Goal: Transaction & Acquisition: Purchase product/service

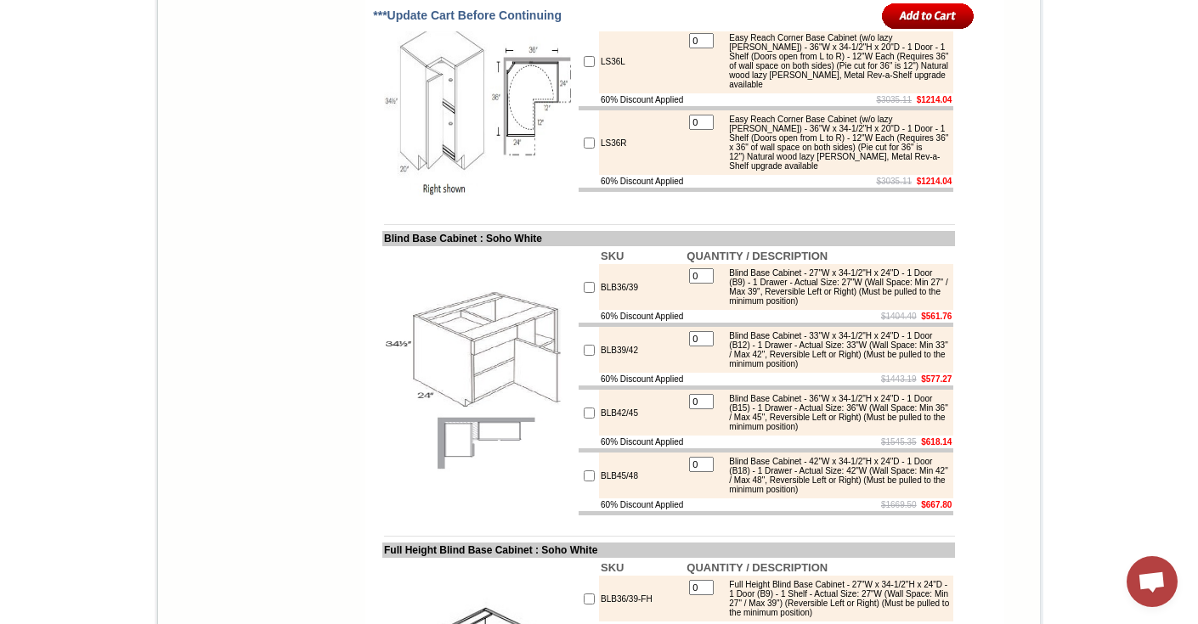
checkbox input "true"
type input "1"
checkbox input "true"
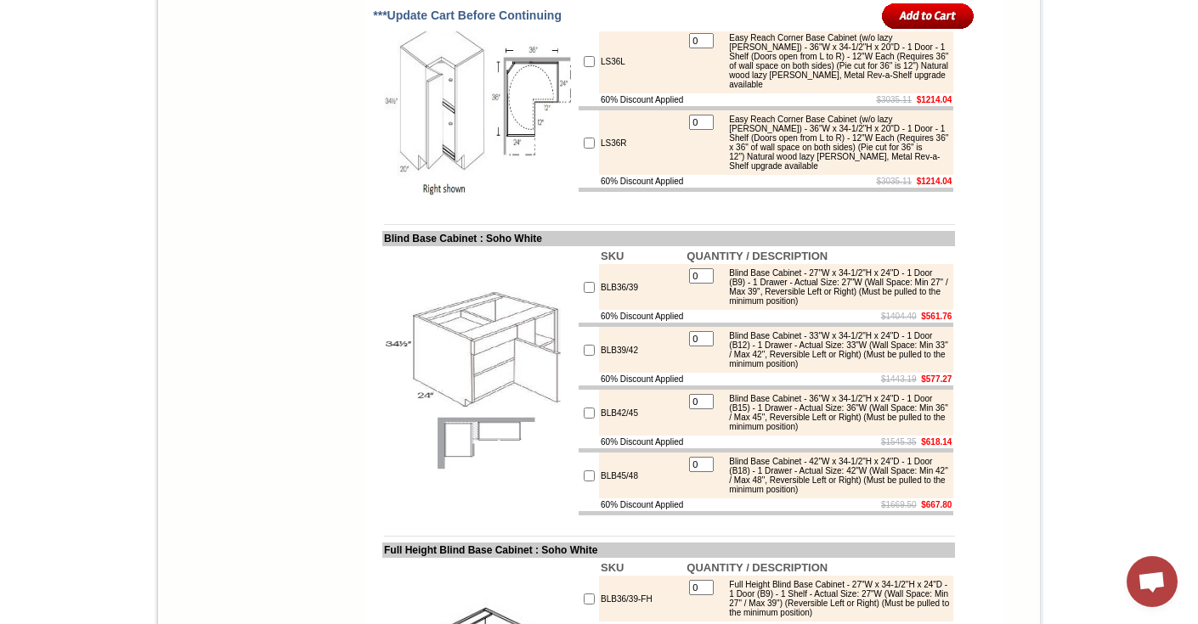
type input "1"
click at [896, 14] on input "image" at bounding box center [928, 16] width 93 height 28
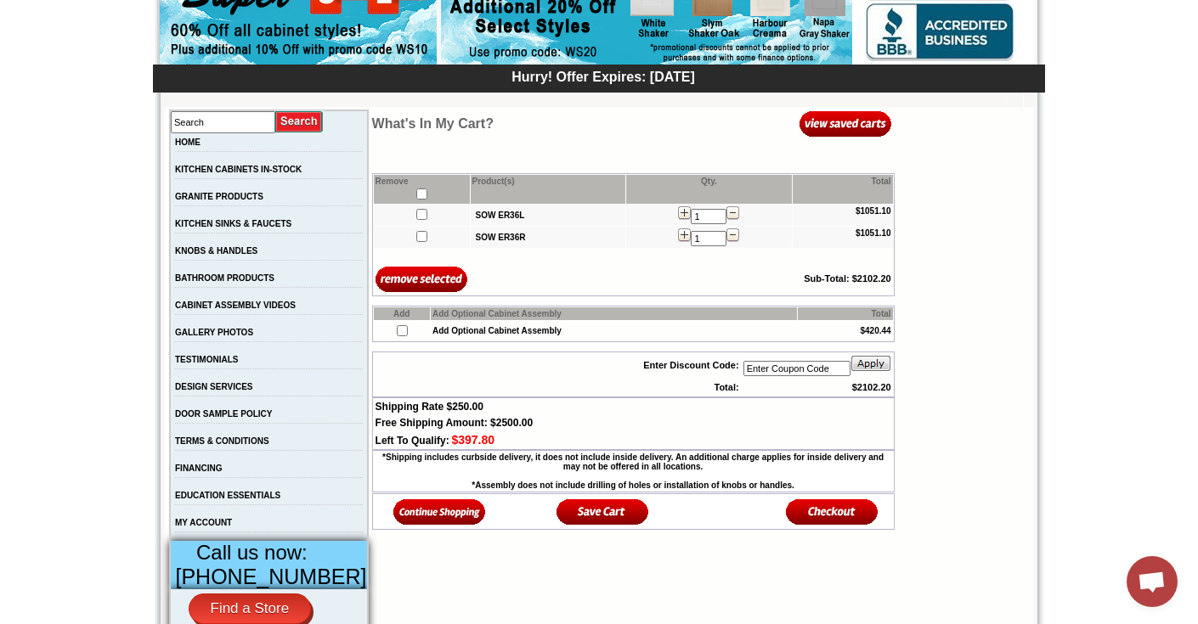
scroll to position [223, 0]
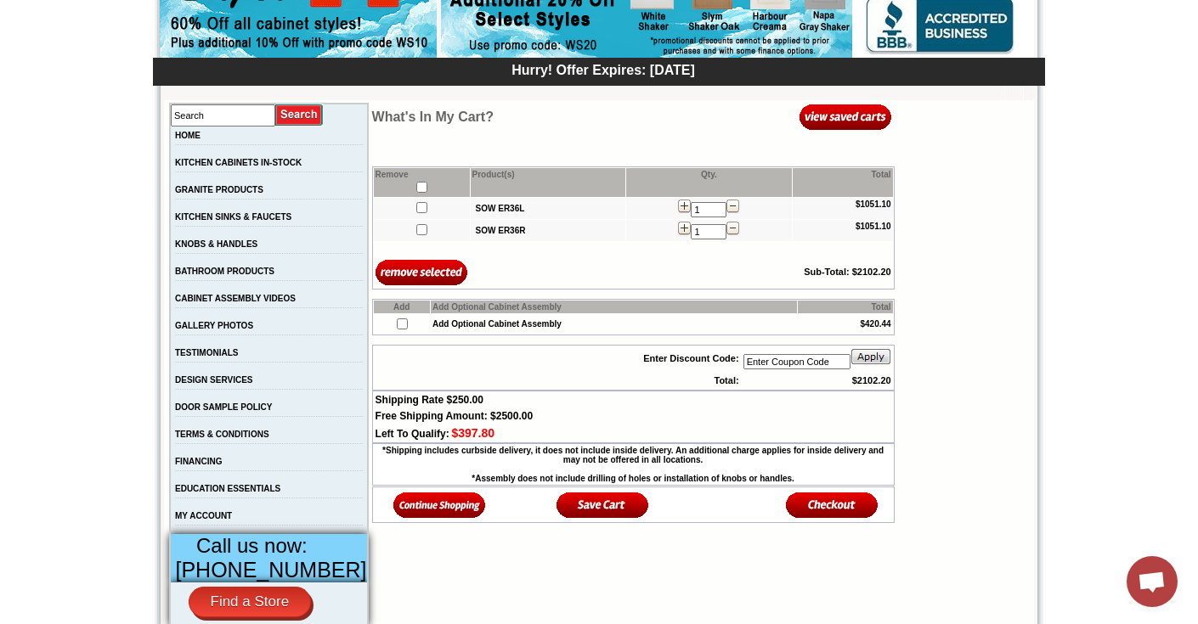
click at [823, 505] on img at bounding box center [832, 505] width 93 height 28
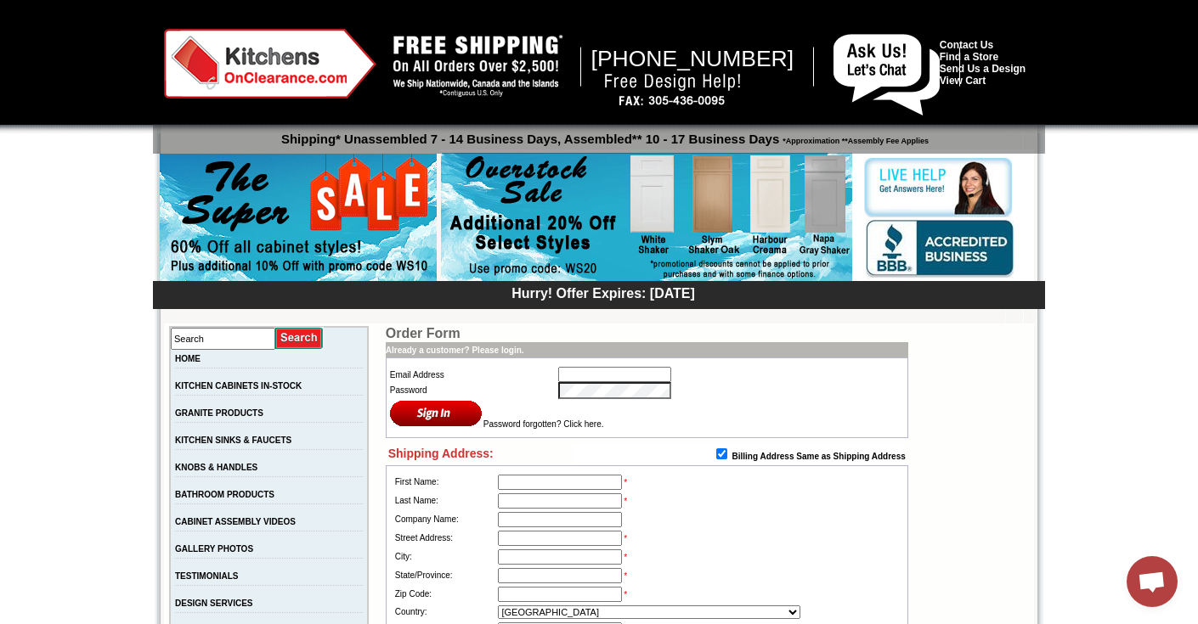
click at [597, 382] on input "text" at bounding box center [614, 374] width 113 height 15
type input "info@sobekitchens.com"
click at [409, 422] on input "image" at bounding box center [436, 413] width 93 height 28
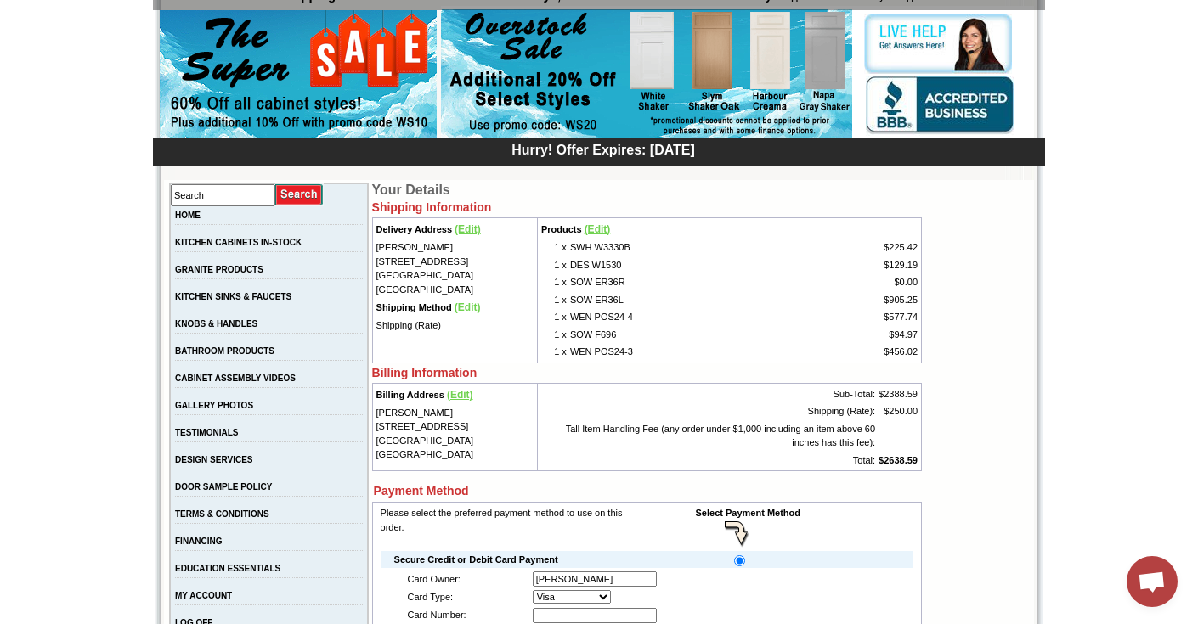
scroll to position [167, 0]
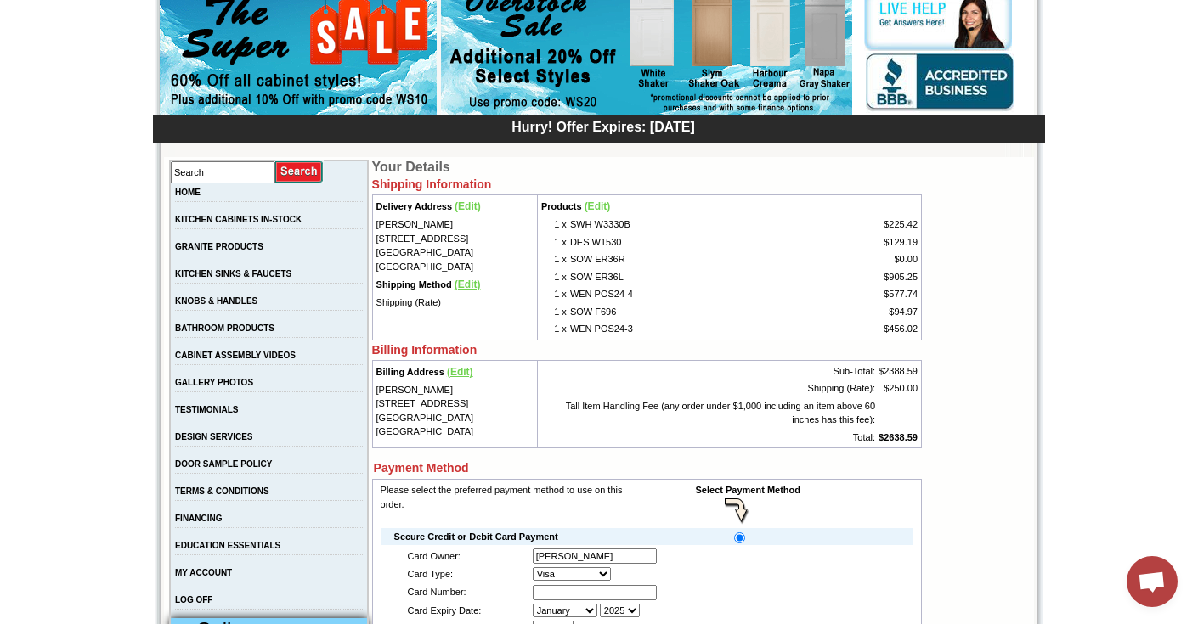
click at [460, 371] on span "(Edit)" at bounding box center [460, 372] width 26 height 12
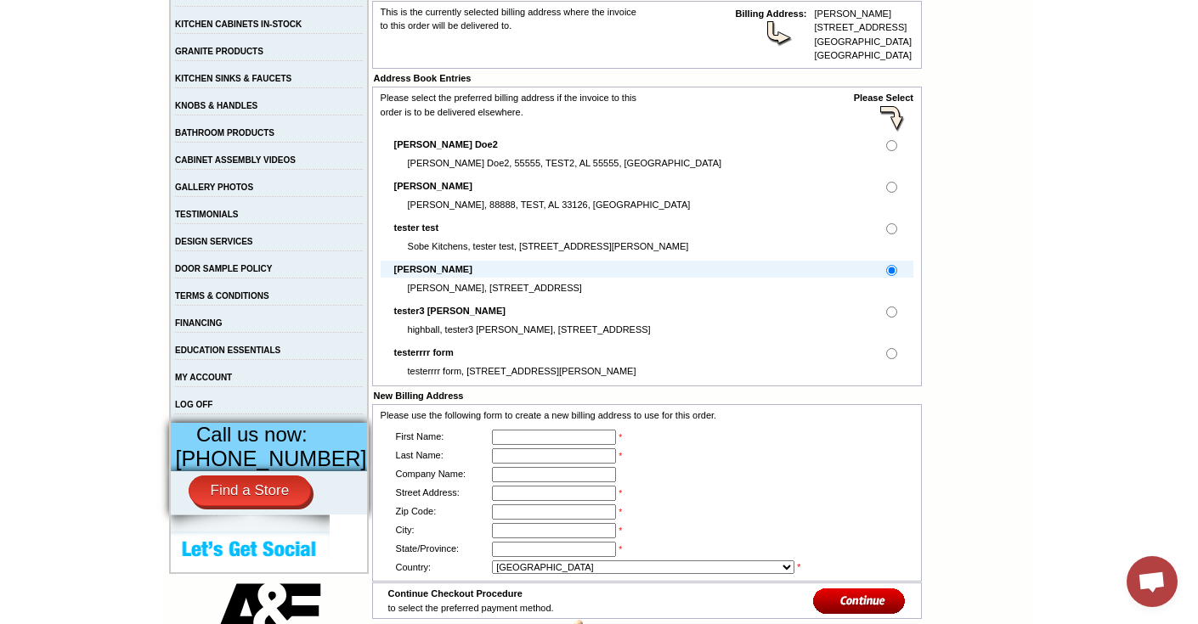
scroll to position [348, 0]
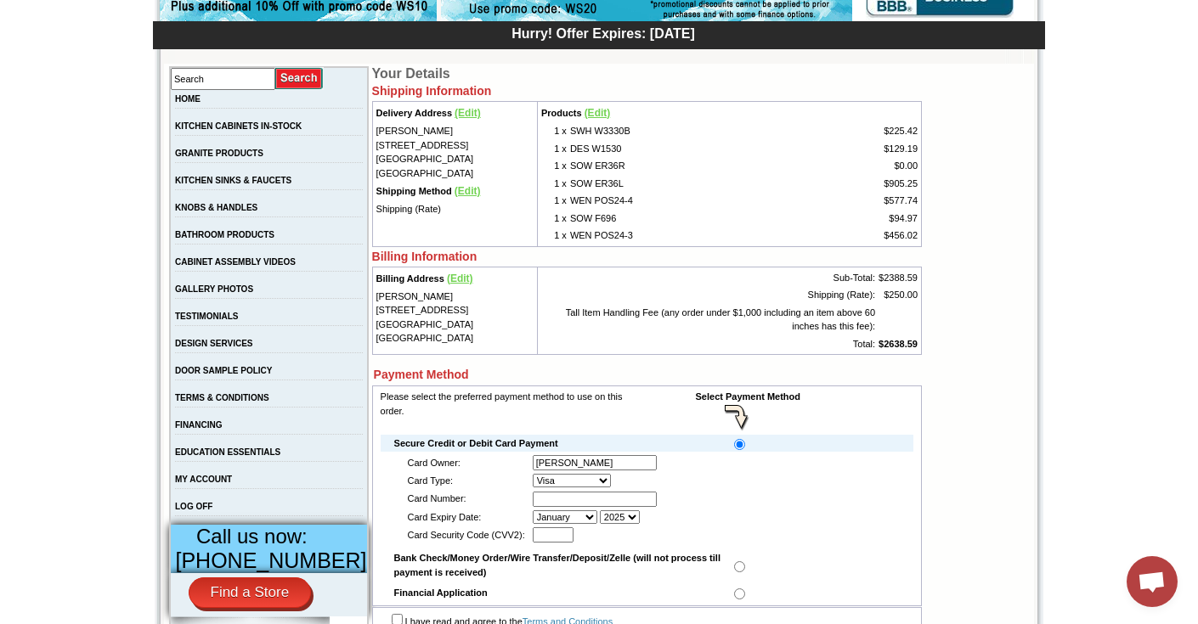
scroll to position [259, 0]
click at [447, 276] on span "(Edit)" at bounding box center [460, 280] width 26 height 12
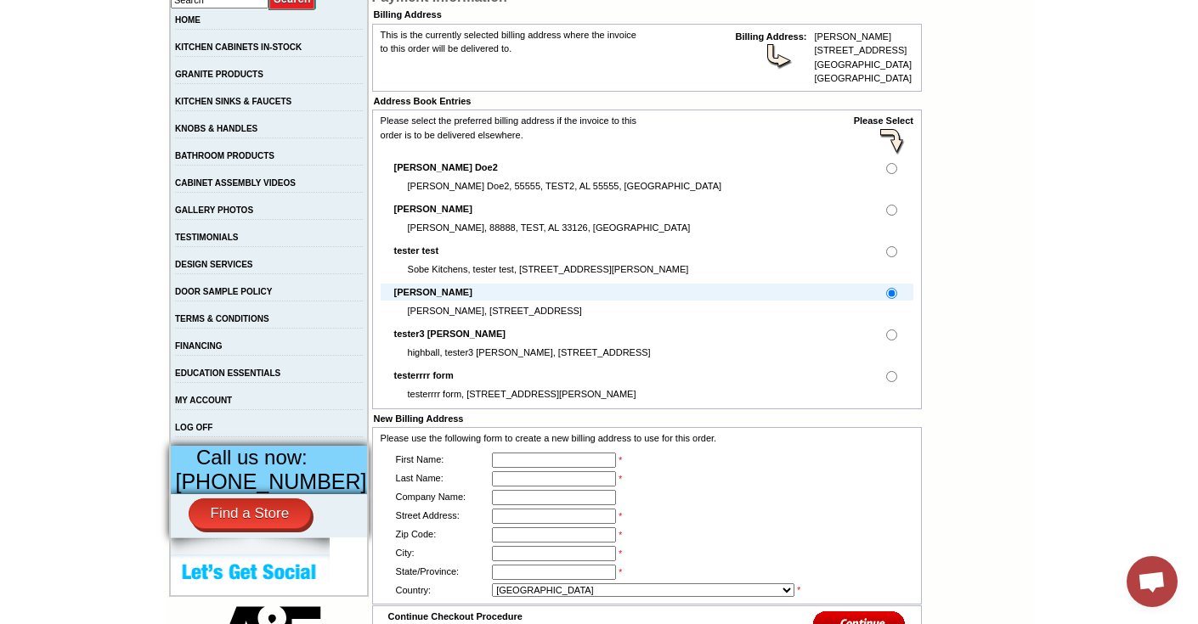
scroll to position [350, 0]
